Goal: Task Accomplishment & Management: Manage account settings

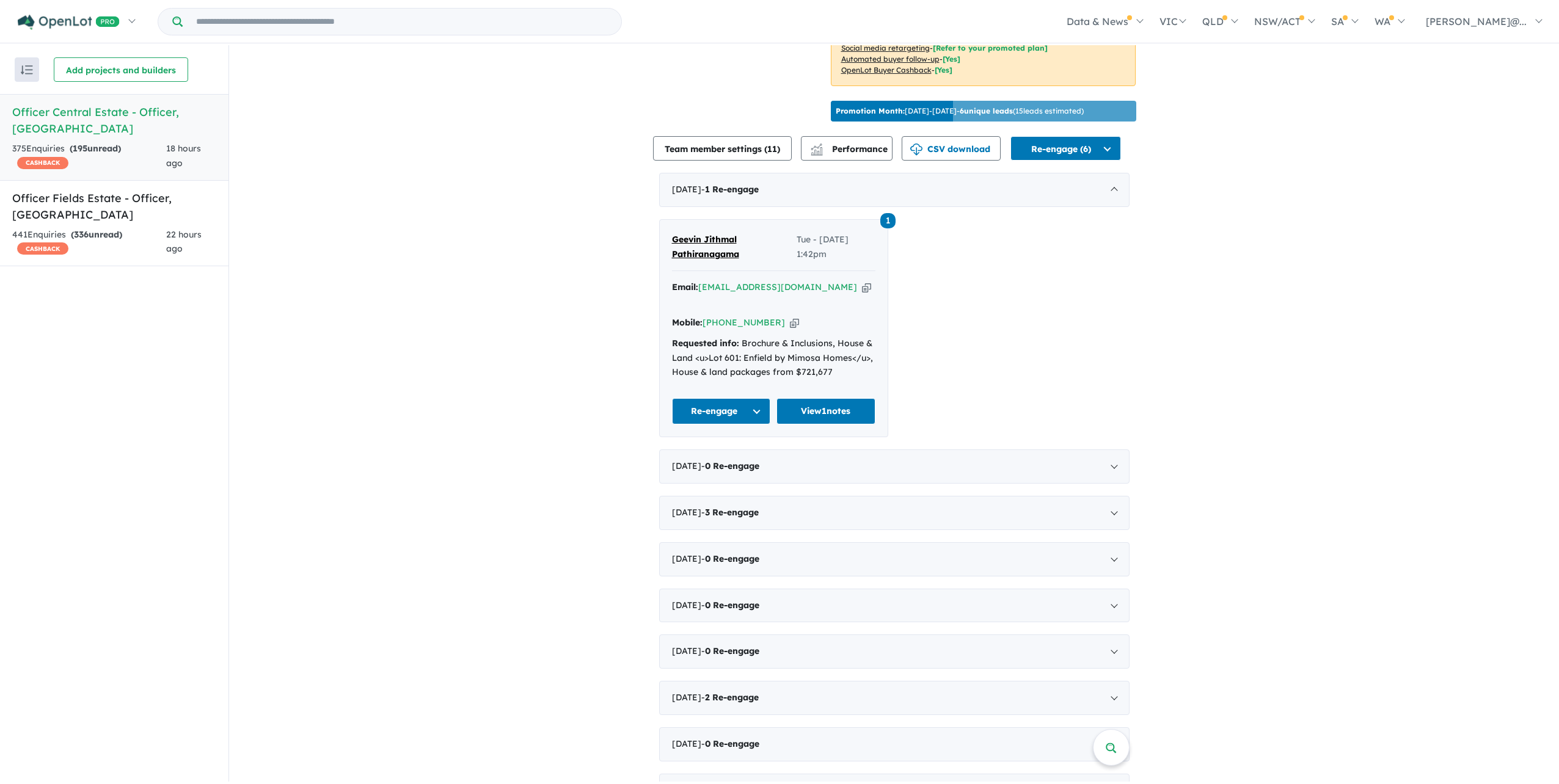
scroll to position [415, 0]
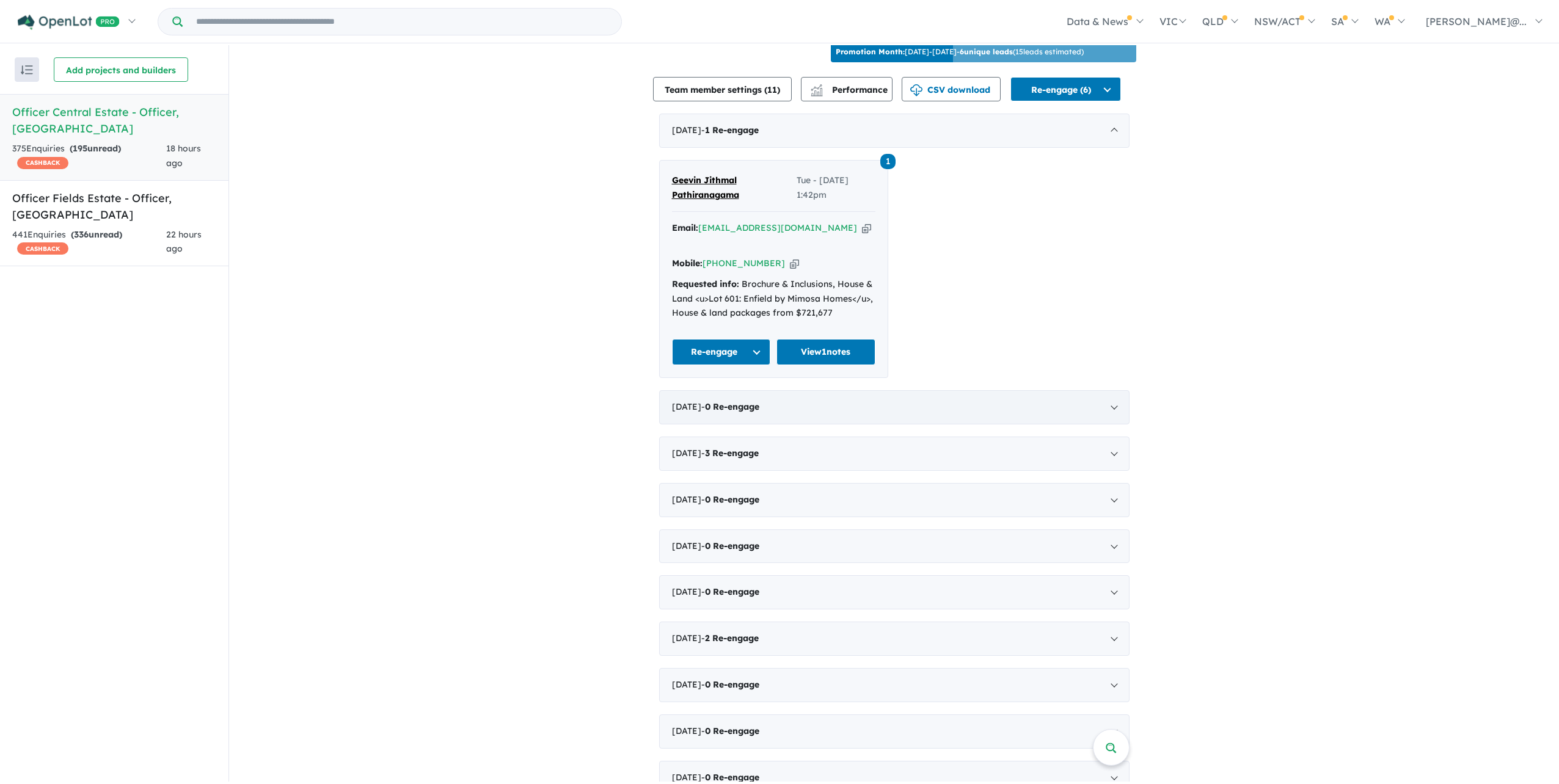
click at [806, 424] on div "August 2025 - 0 Re-engage" at bounding box center [894, 407] width 470 height 34
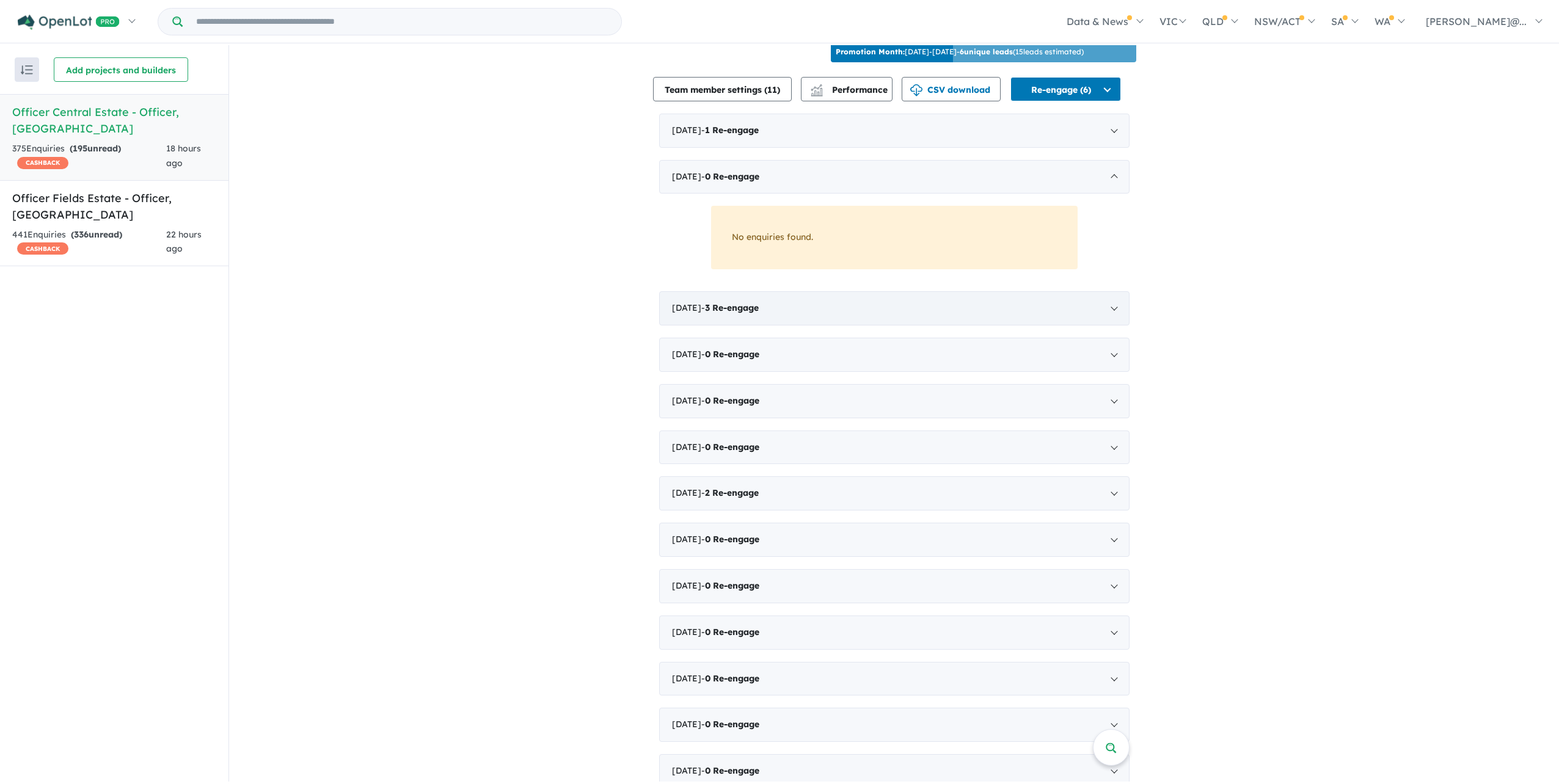
click at [798, 326] on div "July 2025 - 3 Re-engage" at bounding box center [894, 308] width 470 height 34
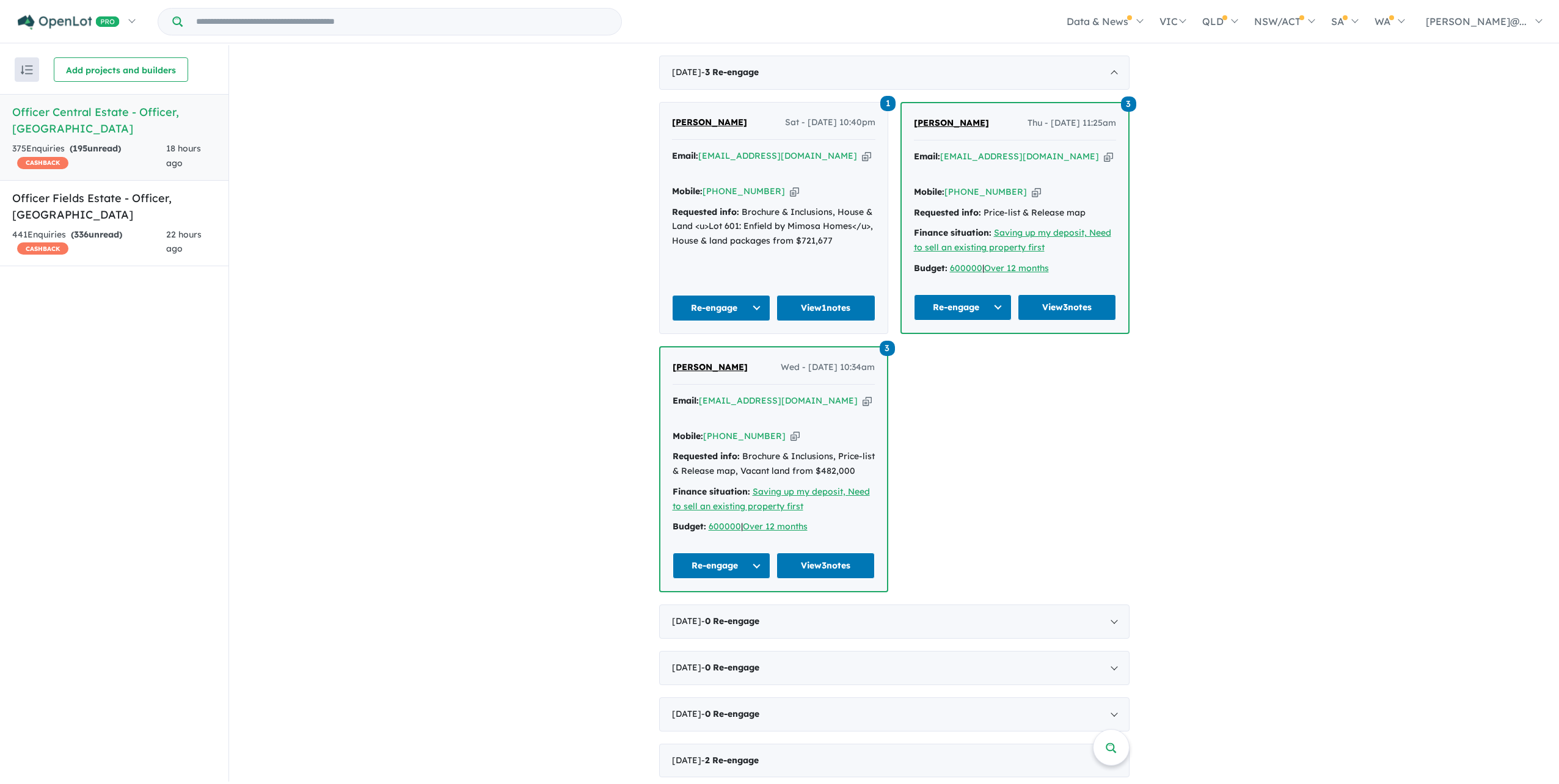
scroll to position [537, 0]
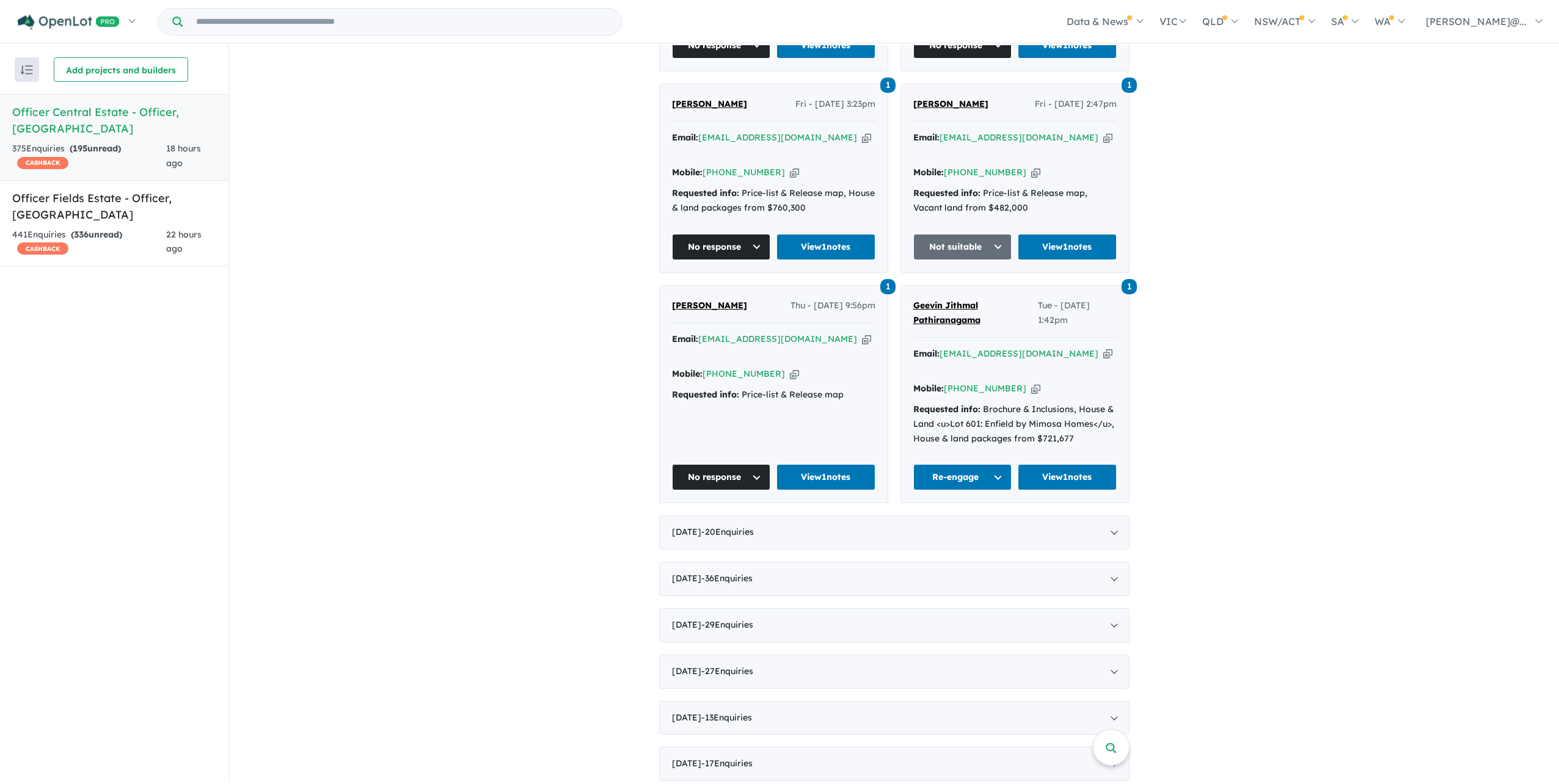
scroll to position [781, 0]
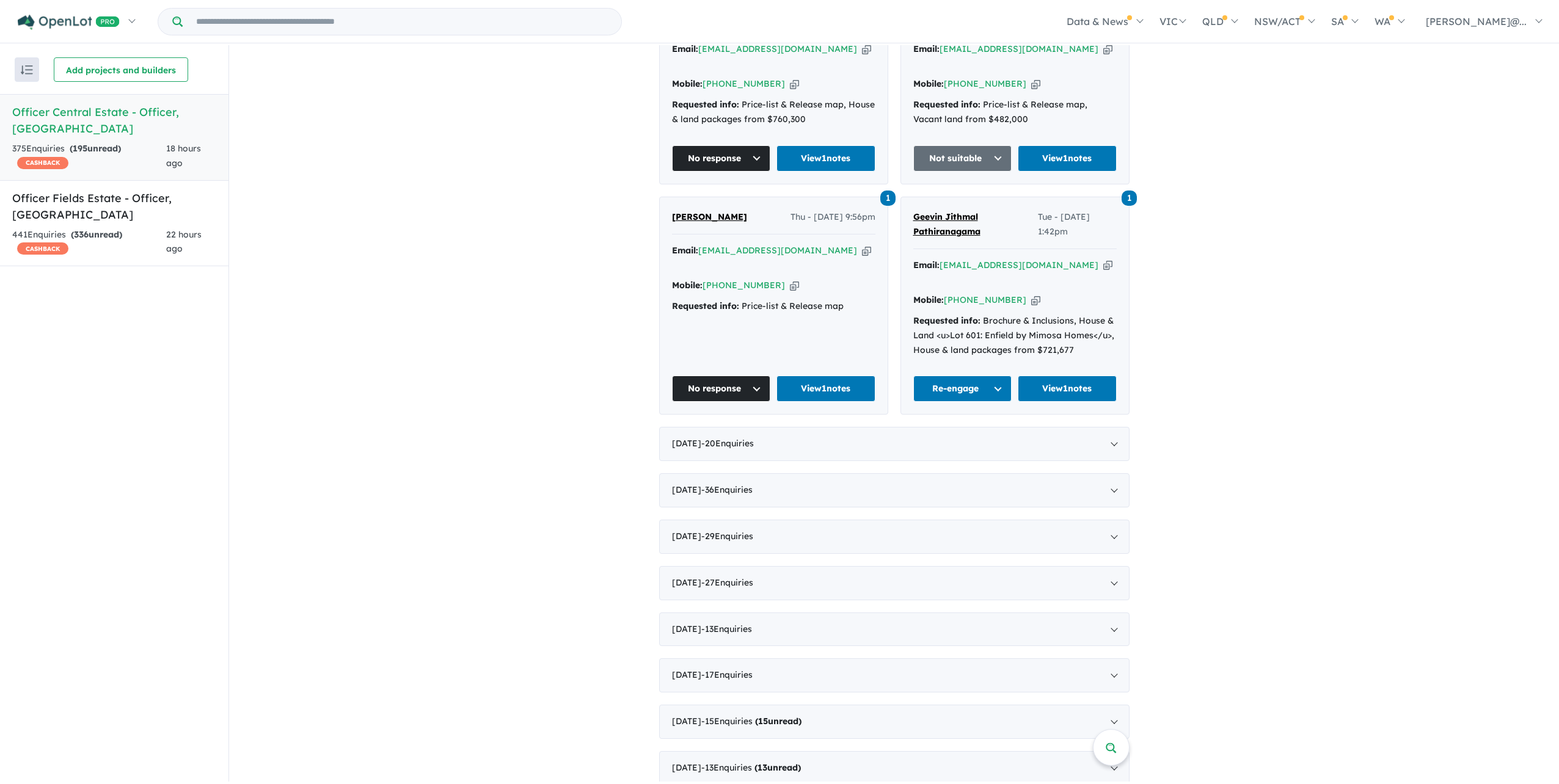
click at [780, 291] on link "+61 478 160 832" at bounding box center [743, 285] width 82 height 11
click at [790, 292] on icon "button" at bounding box center [794, 285] width 9 height 13
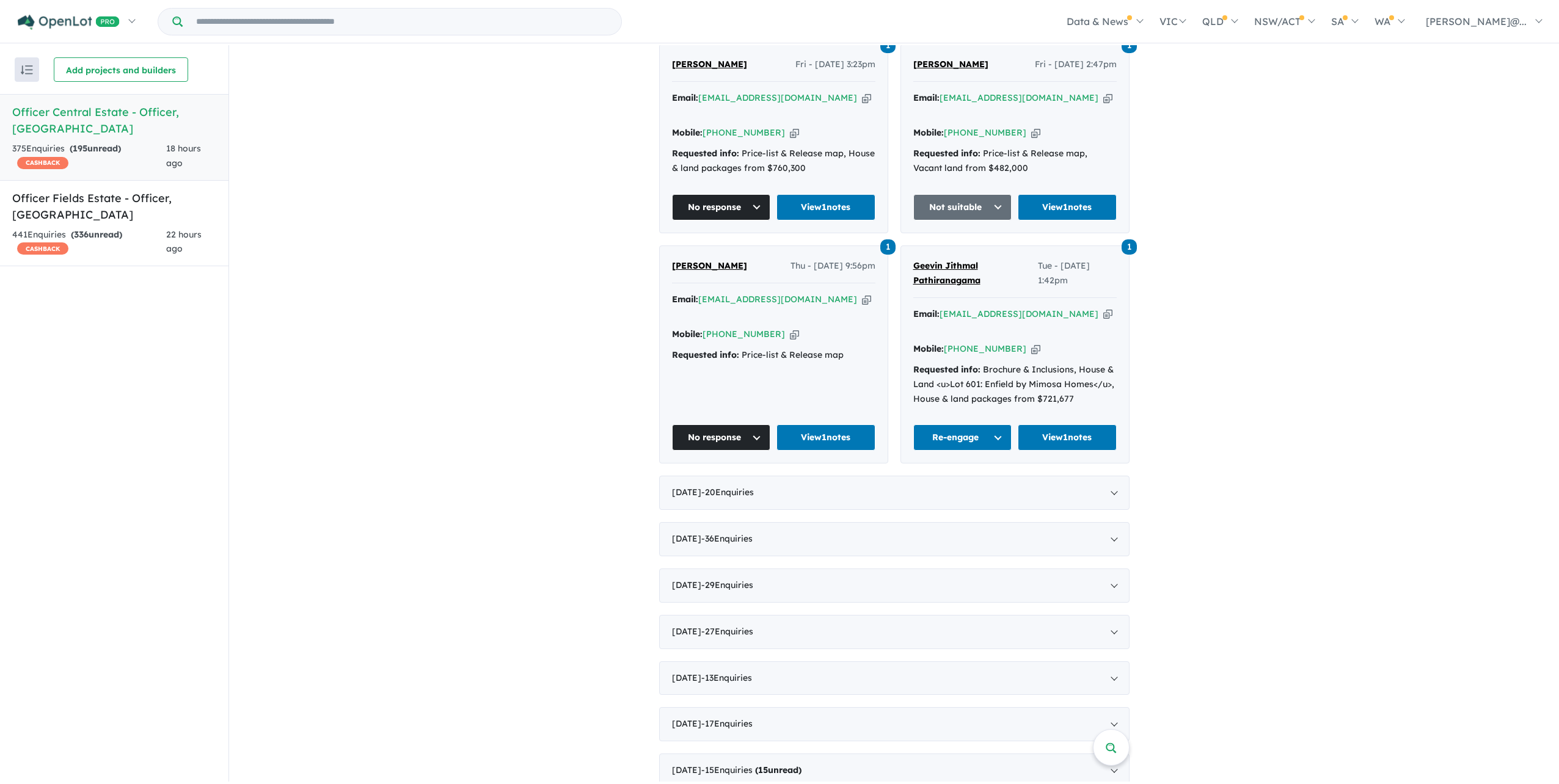
scroll to position [720, 0]
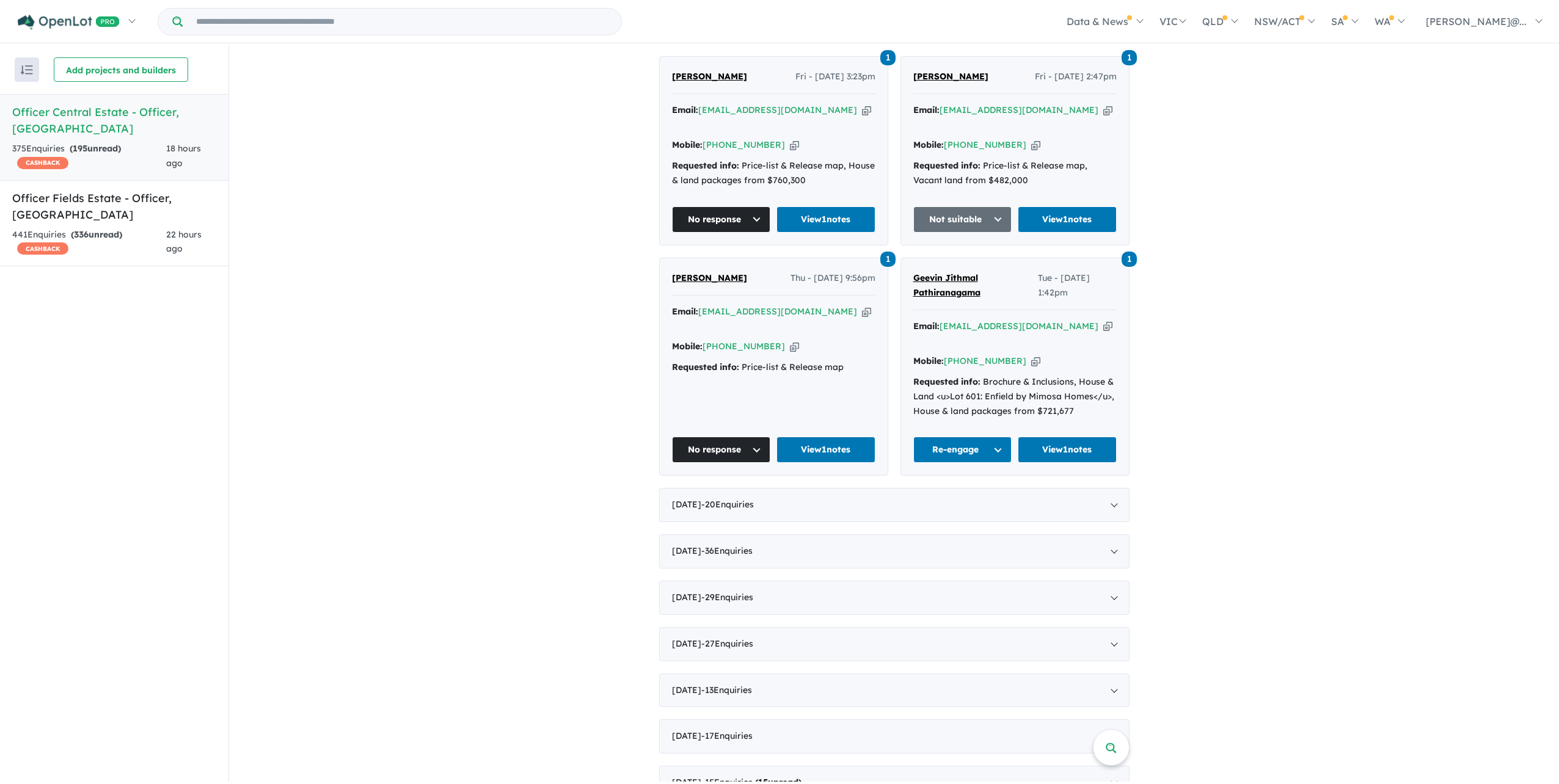
click at [139, 127] on link "Officer Central Estate - Officer , VIC 375 Enquir ies ( 195 unread) CASHBACK 18…" at bounding box center [114, 137] width 229 height 86
click at [139, 141] on div "375 Enquir ies ( 195 unread) CASHBACK" at bounding box center [89, 156] width 154 height 29
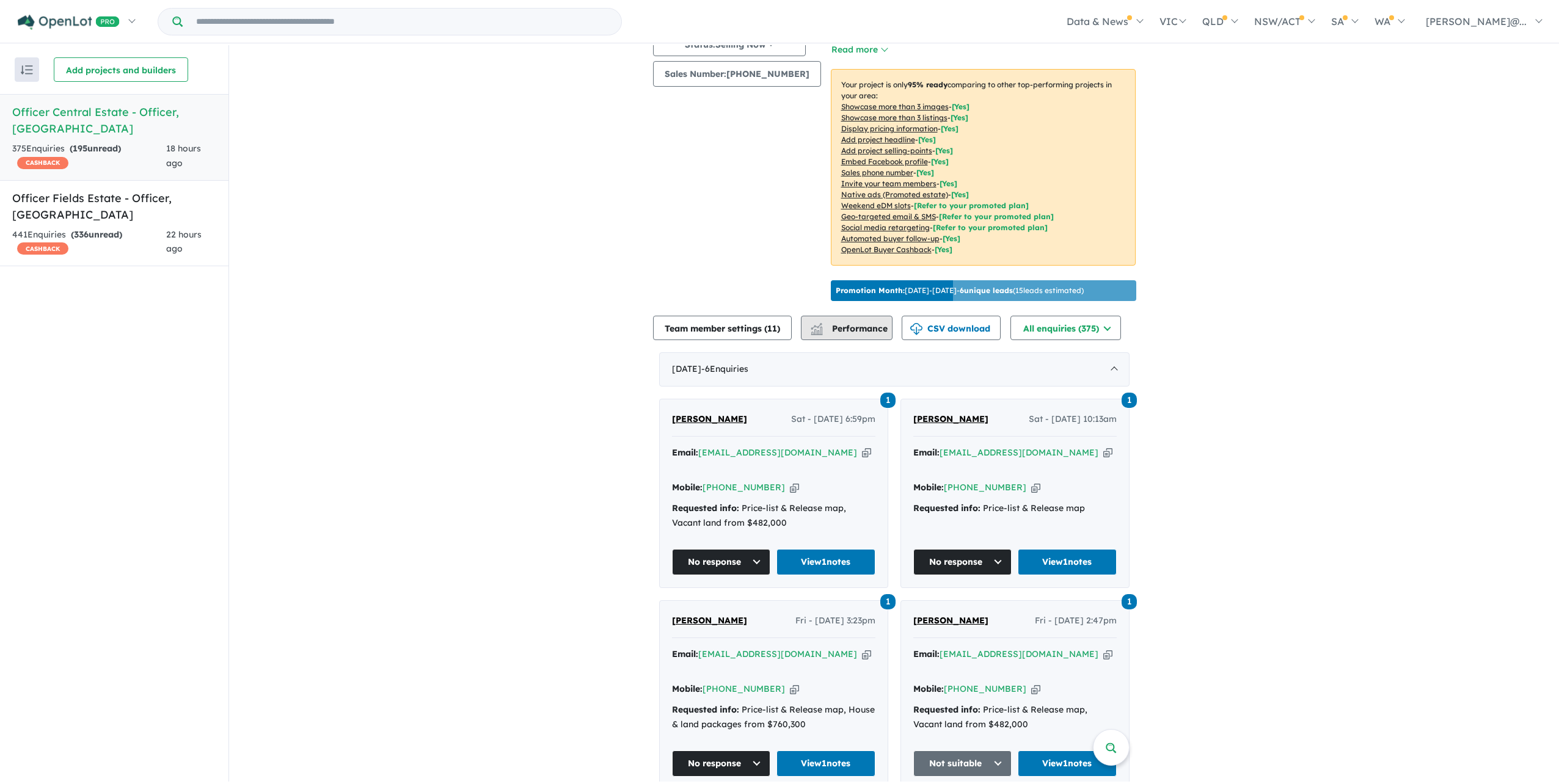
scroll to position [171, 0]
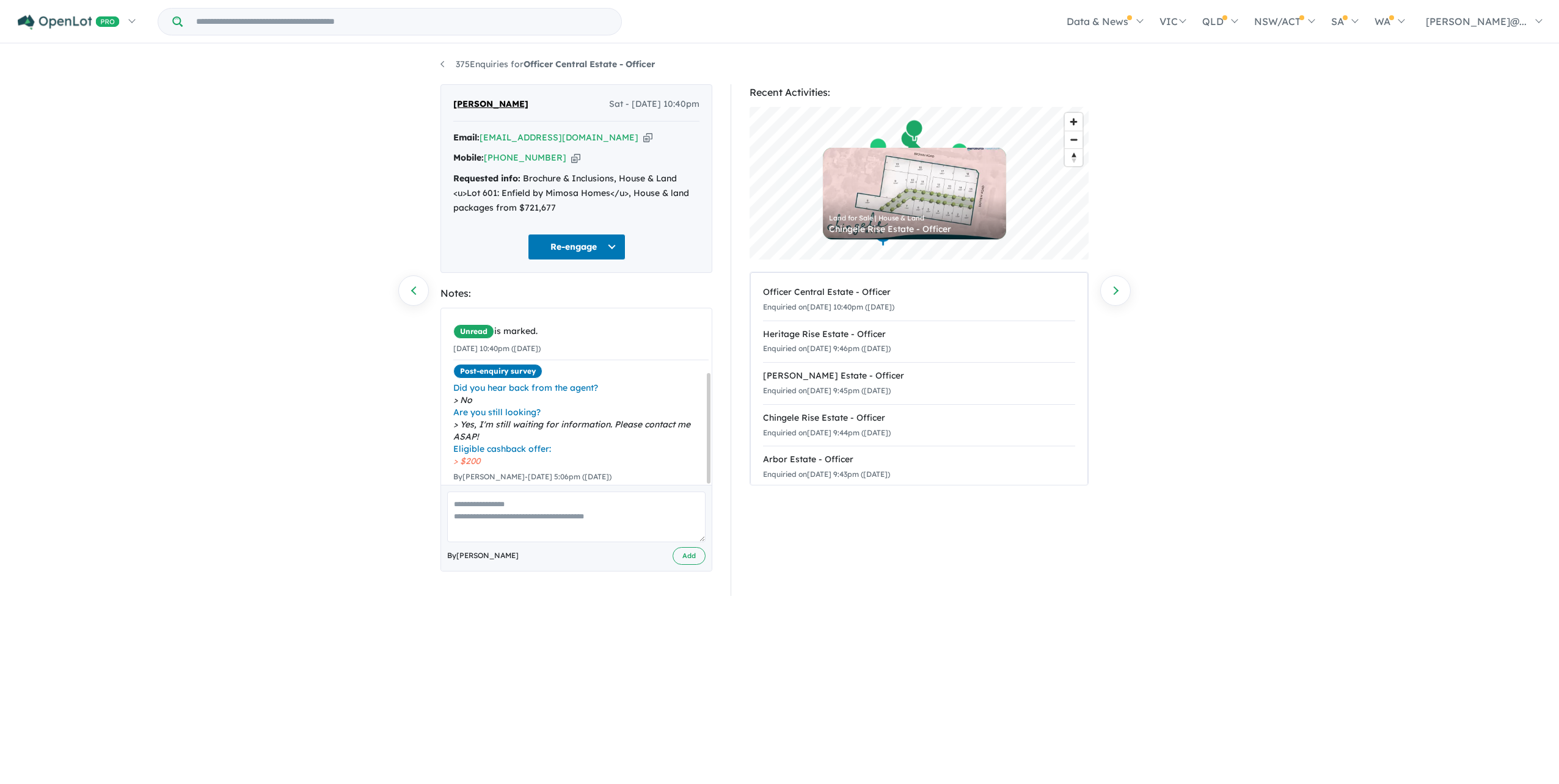
scroll to position [102, 0]
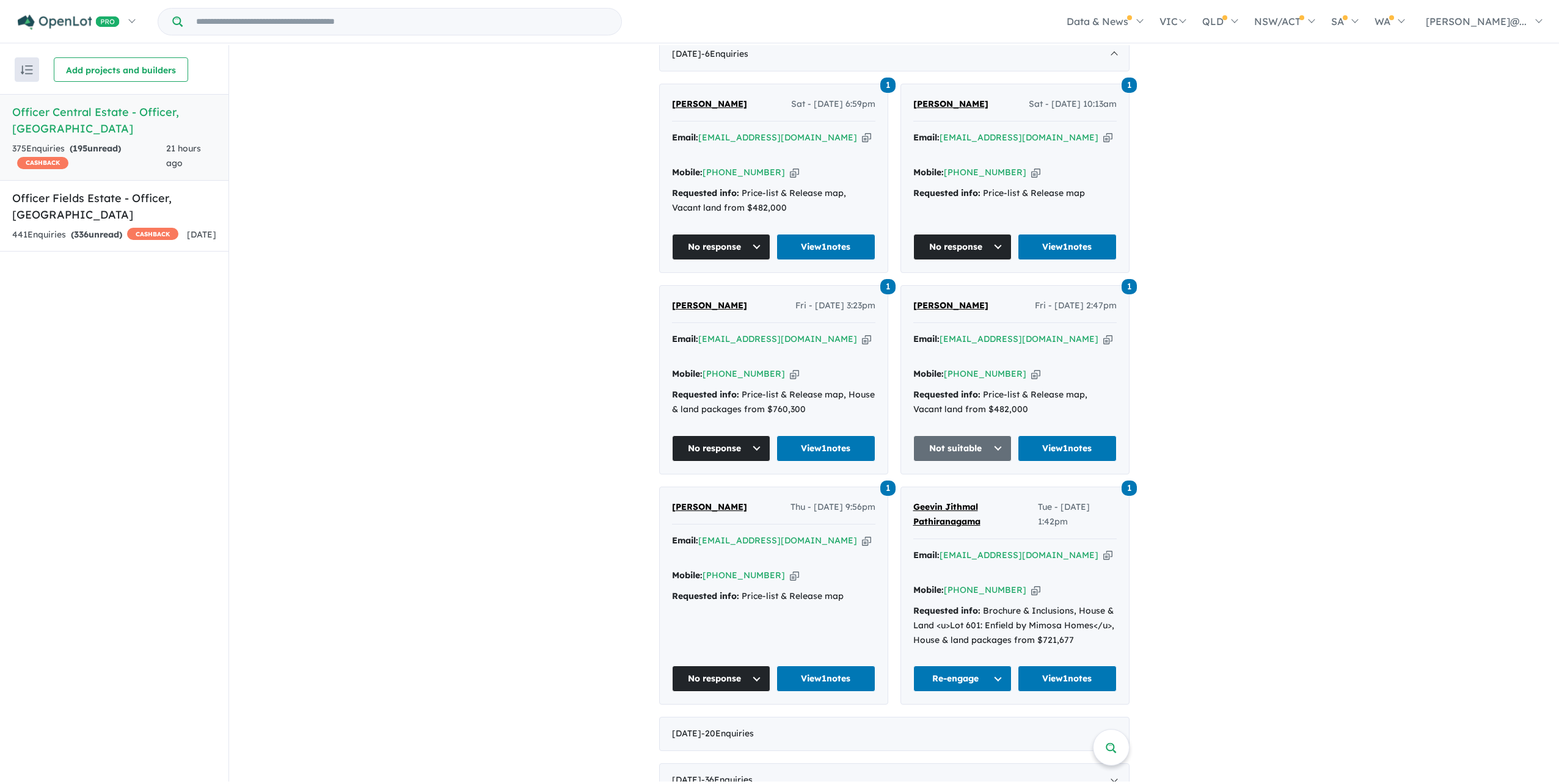
scroll to position [550, 0]
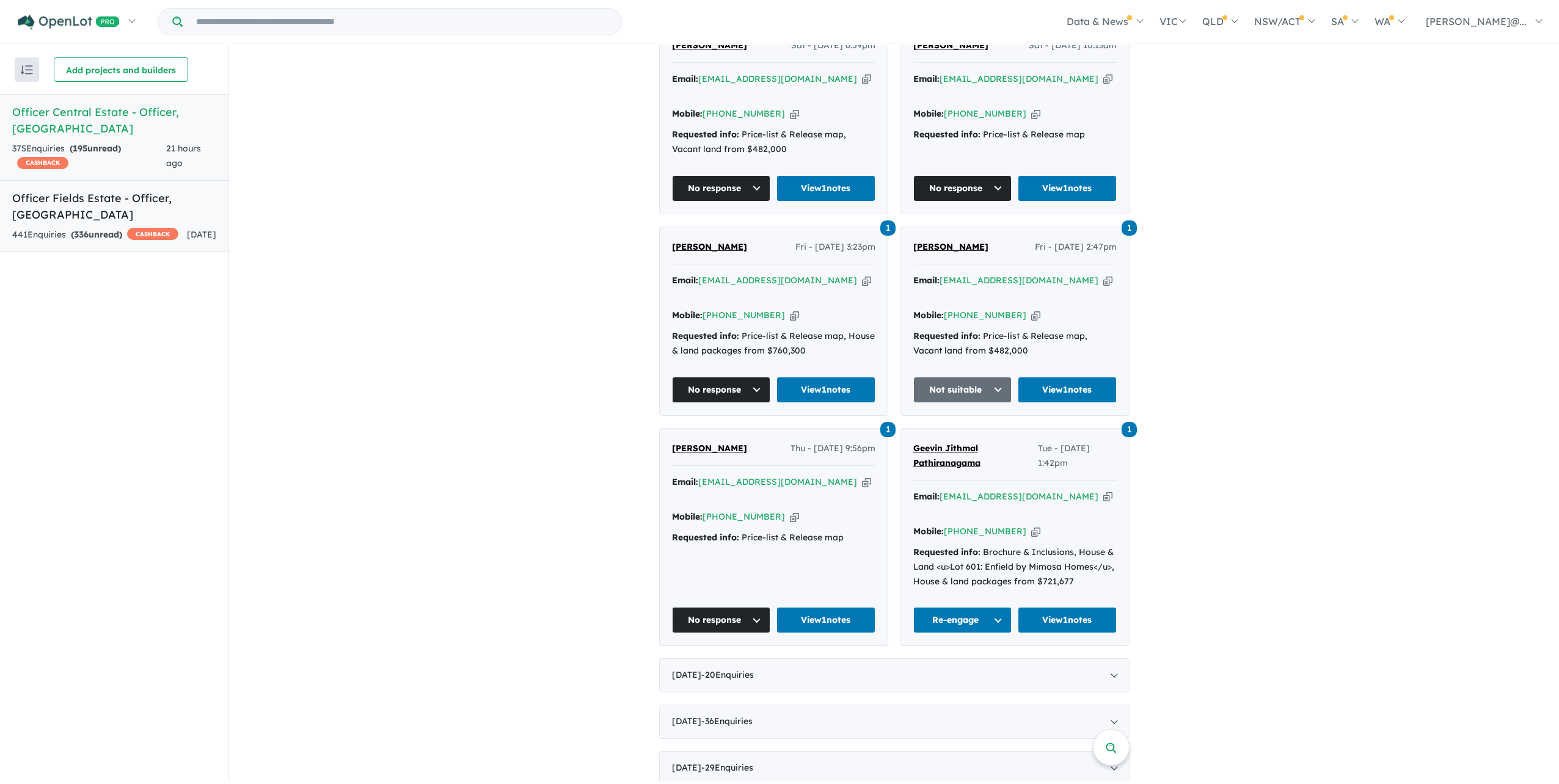
click at [186, 247] on link "Officer Fields Estate - Officer , VIC 441 Enquir ies ( 336 unread) CASHBACK 1 d…" at bounding box center [114, 216] width 229 height 72
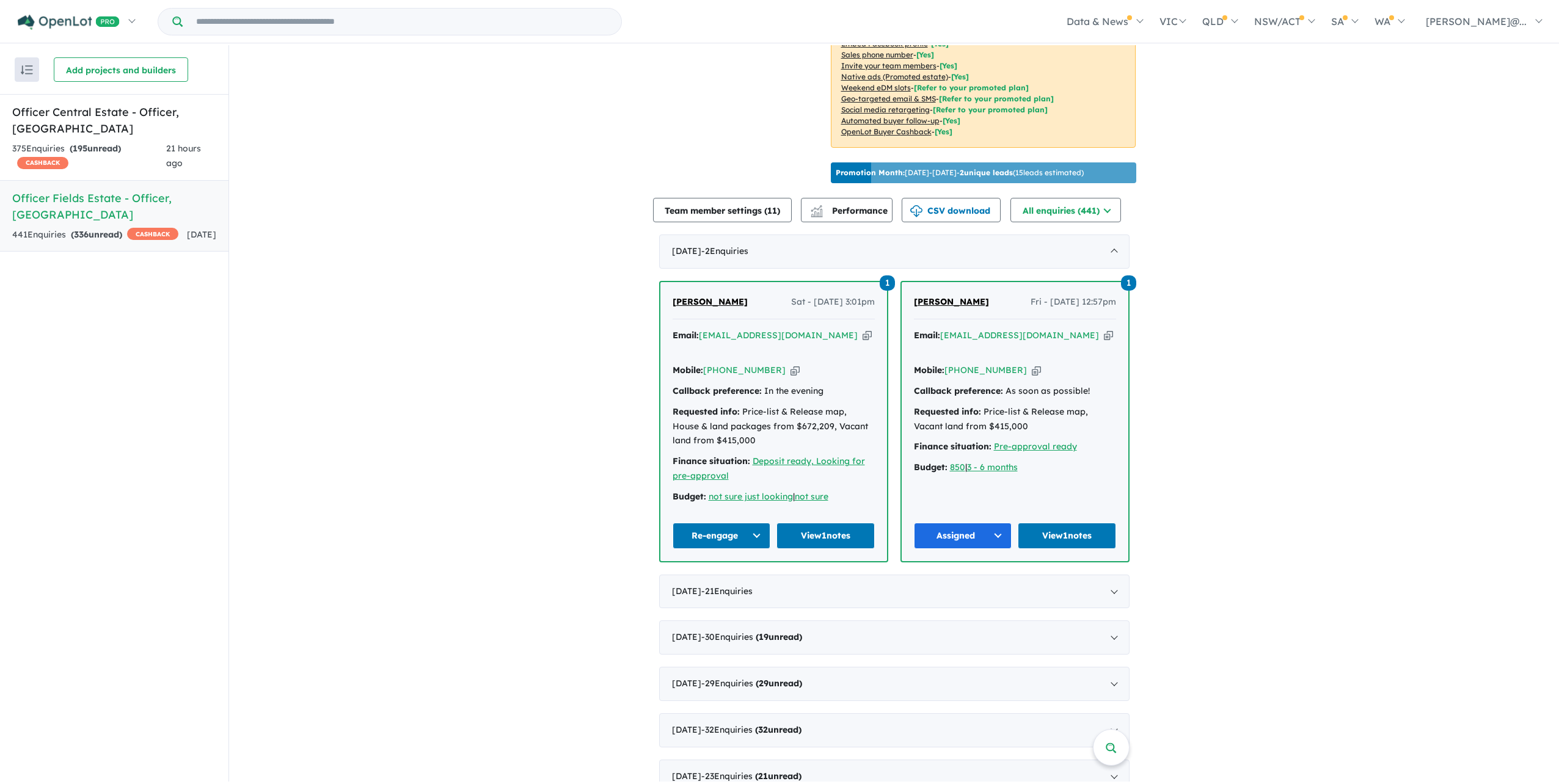
scroll to position [353, 0]
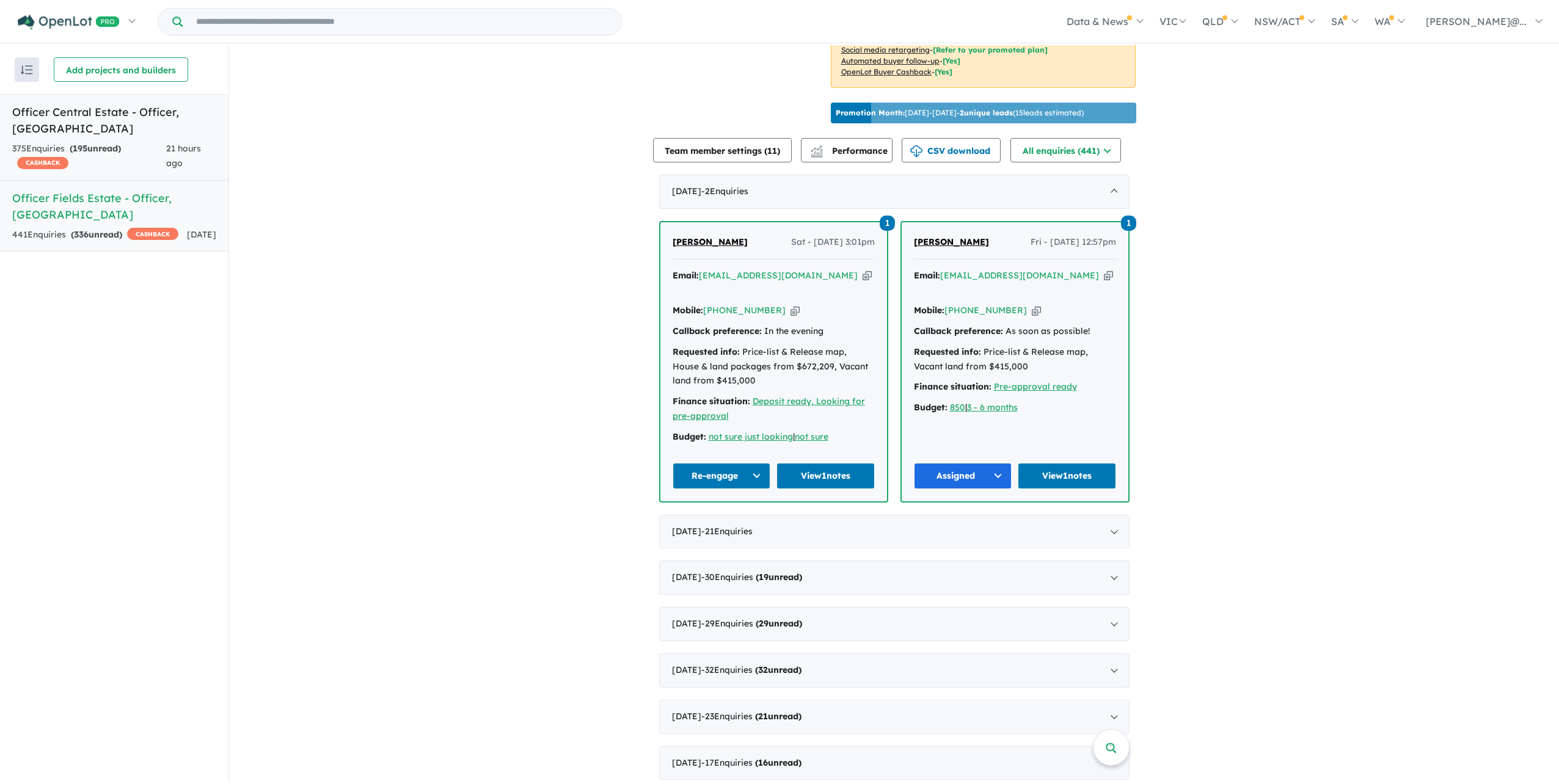
click at [194, 164] on link "Officer Central Estate - Officer , VIC 375 Enquir ies ( 195 unread) CASHBACK 21…" at bounding box center [114, 137] width 229 height 86
